Goal: Check status: Check status

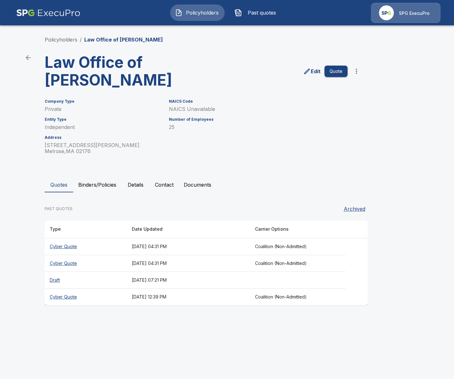
click at [91, 188] on button "Binders/Policies" at bounding box center [97, 184] width 48 height 15
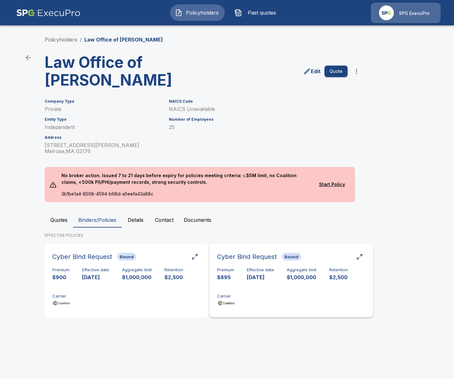
click at [292, 301] on div "Premium $895 Effective date [DATE] Aggregate limit $1,000,000 Retention $2,500 …" at bounding box center [291, 287] width 148 height 40
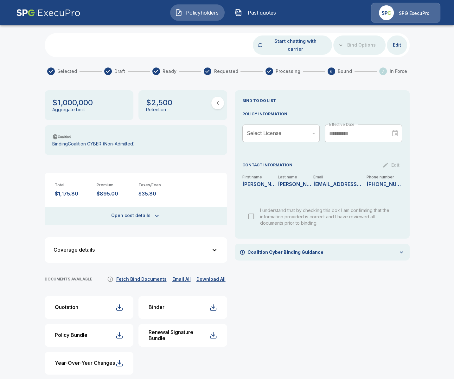
scroll to position [37, 0]
click at [310, 338] on div "**********" at bounding box center [322, 234] width 175 height 289
click at [211, 98] on div "$2,500 Retention" at bounding box center [182, 105] width 89 height 30
click at [214, 99] on icon "button" at bounding box center [218, 103] width 8 height 8
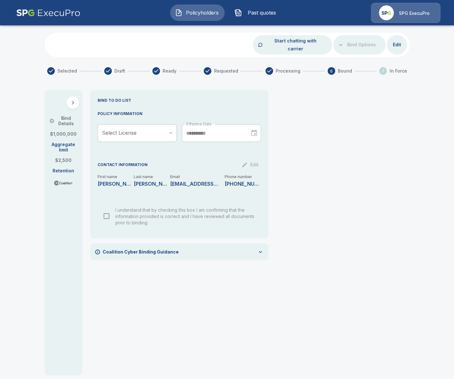
scroll to position [33, 0]
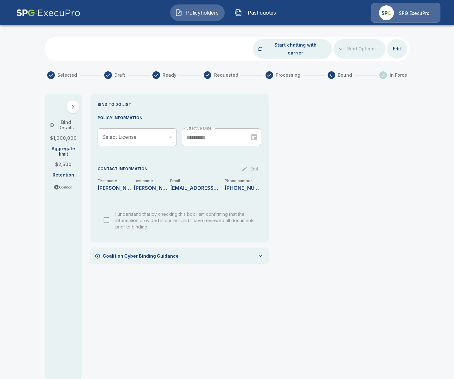
click at [74, 105] on icon "button" at bounding box center [73, 107] width 2 height 4
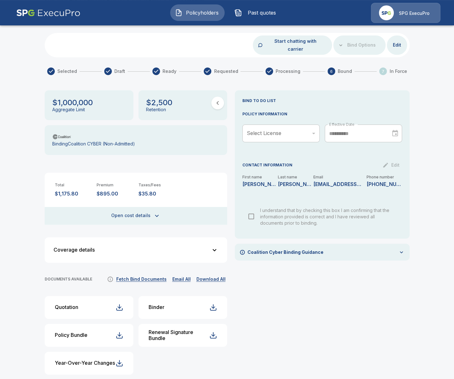
scroll to position [37, 0]
click at [216, 100] on button "button" at bounding box center [217, 102] width 13 height 13
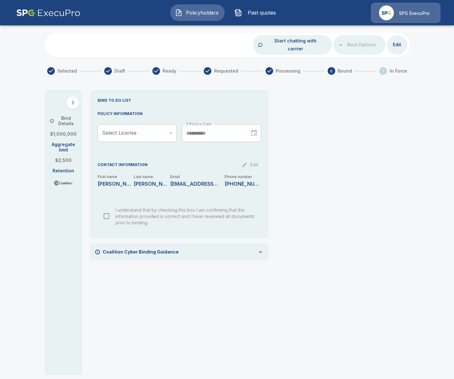
scroll to position [33, 0]
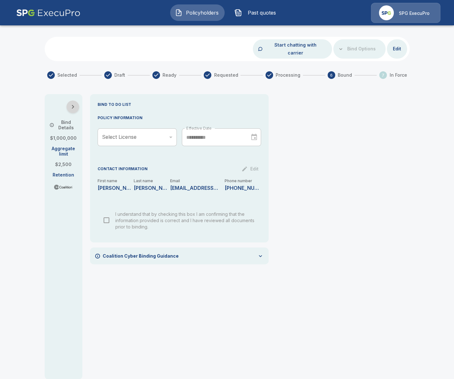
click at [72, 103] on icon "button" at bounding box center [73, 107] width 8 height 8
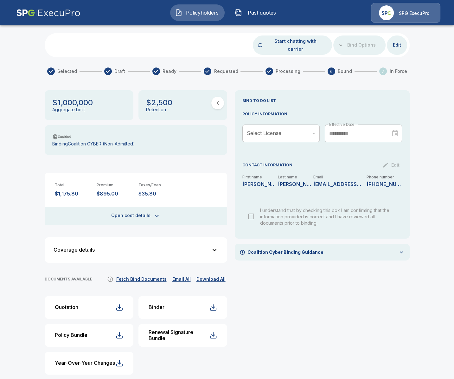
scroll to position [37, 0]
click at [218, 99] on icon "button" at bounding box center [218, 103] width 8 height 8
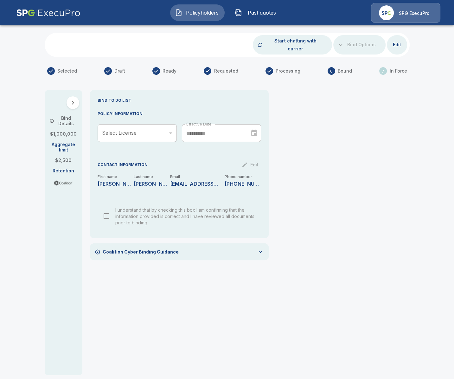
scroll to position [33, 0]
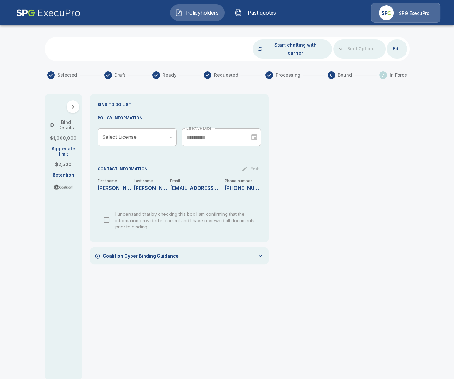
click at [74, 103] on icon "button" at bounding box center [73, 107] width 8 height 8
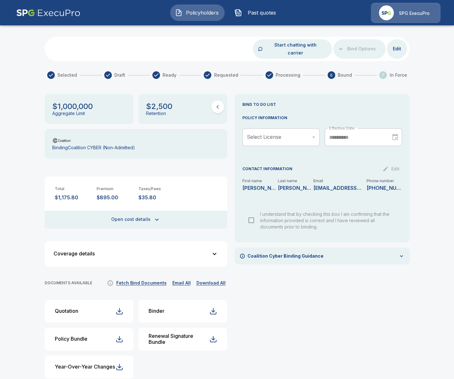
click at [33, 237] on div "Policyholders / Law Office of Constance M. Castro / Cyber Binding Cyber Binding…" at bounding box center [227, 194] width 454 height 394
click at [272, 350] on div "**********" at bounding box center [322, 238] width 175 height 289
click at [217, 103] on icon "button" at bounding box center [218, 107] width 8 height 8
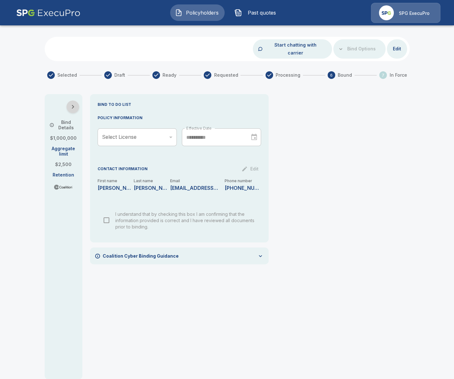
click at [74, 103] on icon "button" at bounding box center [73, 107] width 8 height 8
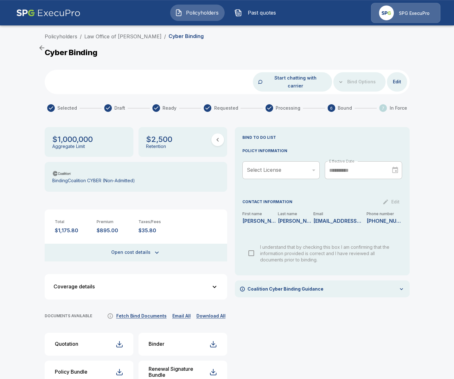
scroll to position [0, 0]
click at [122, 37] on link "Law Office of Constance M. Castro" at bounding box center [122, 36] width 77 height 6
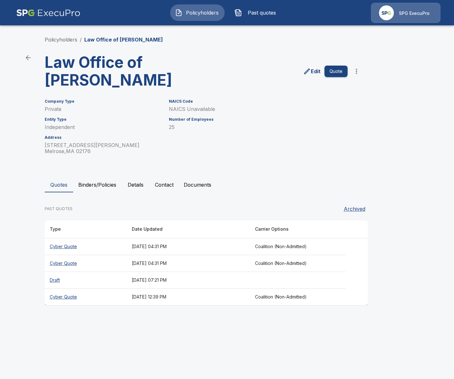
click at [223, 250] on th "[DATE] 04:31 PM" at bounding box center [188, 246] width 123 height 17
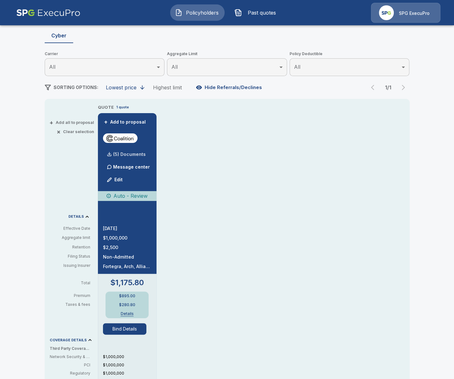
scroll to position [73, 0]
click at [131, 154] on p "(5) Documents" at bounding box center [129, 155] width 33 height 4
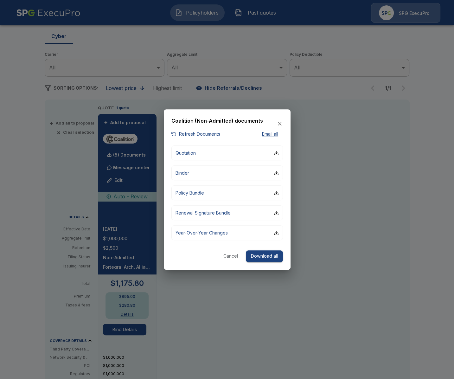
click at [421, 206] on div at bounding box center [227, 189] width 454 height 379
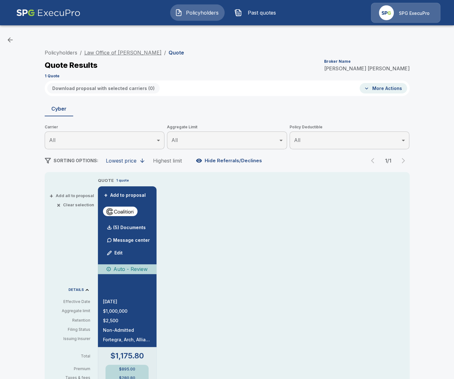
scroll to position [0, 0]
click at [105, 55] on link "Law Office of Constance M. Castro" at bounding box center [122, 53] width 77 height 6
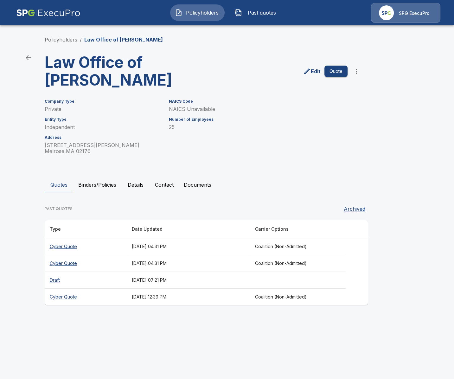
click at [153, 317] on html "Policyholders Past quotes SPG ExecuPro Policyholders / Law Office of [PERSON_NA…" at bounding box center [227, 158] width 454 height 317
click at [196, 189] on button "Documents" at bounding box center [198, 184] width 38 height 15
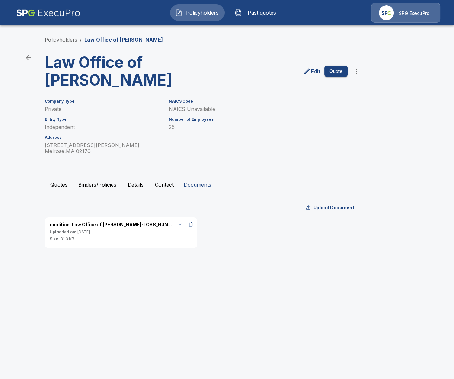
click at [164, 187] on button "Contact" at bounding box center [164, 184] width 29 height 15
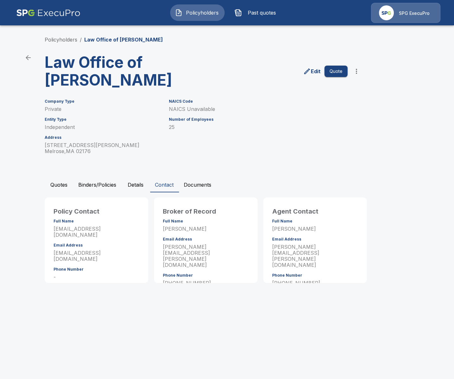
click at [146, 187] on button "Details" at bounding box center [135, 184] width 28 height 15
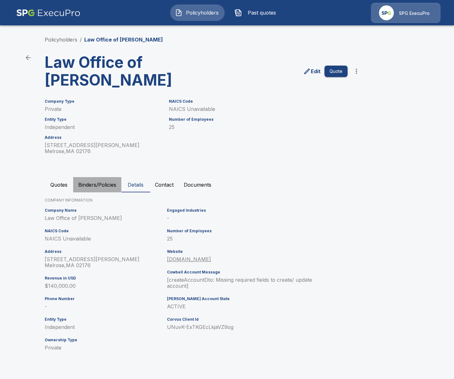
click at [109, 188] on button "Binders/Policies" at bounding box center [97, 184] width 48 height 15
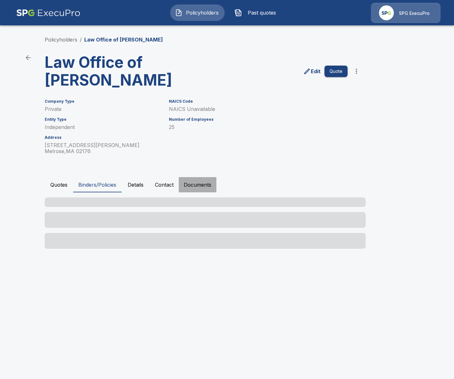
click at [189, 187] on button "Documents" at bounding box center [198, 184] width 38 height 15
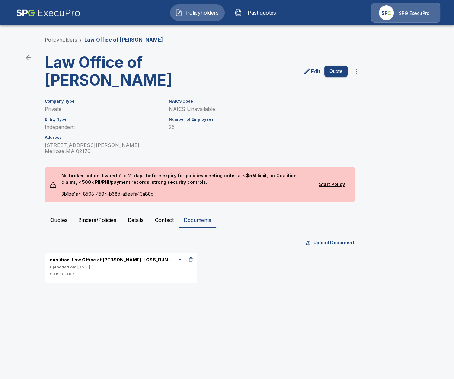
click at [126, 217] on button "Details" at bounding box center [135, 219] width 28 height 15
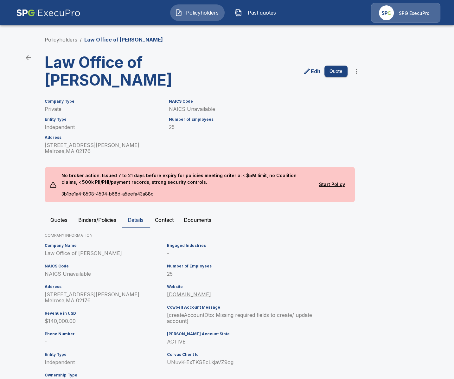
click at [89, 224] on button "Binders/Policies" at bounding box center [97, 219] width 48 height 15
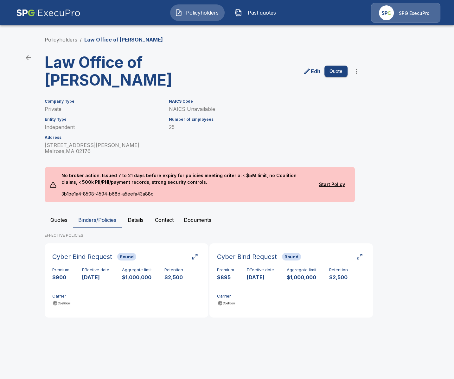
click at [193, 225] on button "Documents" at bounding box center [198, 219] width 38 height 15
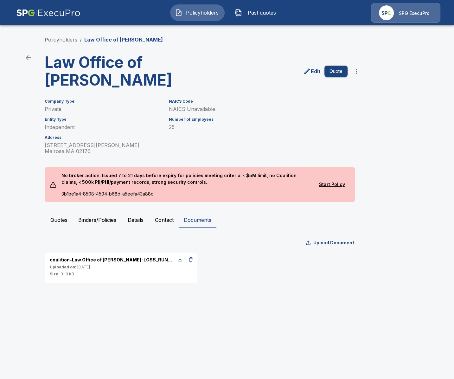
click at [144, 295] on html "Policyholders Past quotes SPG ExecuPro Policyholders / Law Office of Constance …" at bounding box center [227, 147] width 454 height 295
